Goal: Task Accomplishment & Management: Use online tool/utility

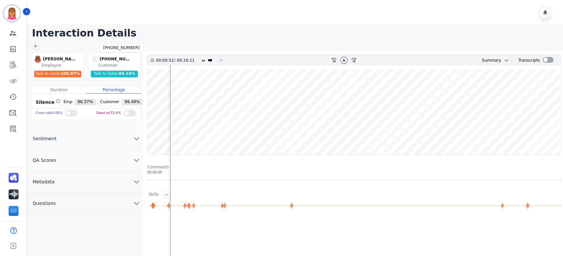
click at [113, 59] on div "[PHONE_NUMBER]" at bounding box center [115, 58] width 33 height 7
click at [108, 56] on div "[PHONE_NUMBER]" at bounding box center [115, 58] width 33 height 7
click at [113, 58] on div "[PHONE_NUMBER]" at bounding box center [115, 58] width 33 height 7
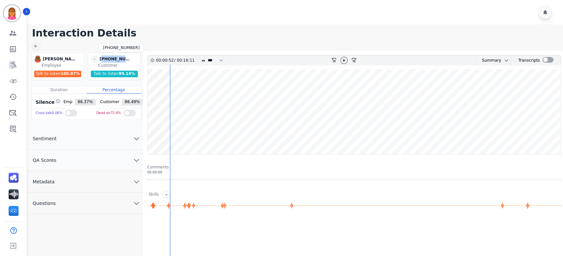
click at [113, 58] on div "[PHONE_NUMBER]" at bounding box center [115, 58] width 33 height 7
copy div "12145277474"
click at [113, 54] on div "- [PHONE_NUMBER] [PHONE_NUMBER] Customer Talk to listen 99.14 %" at bounding box center [114, 66] width 53 height 28
